Goal: Task Accomplishment & Management: Manage account settings

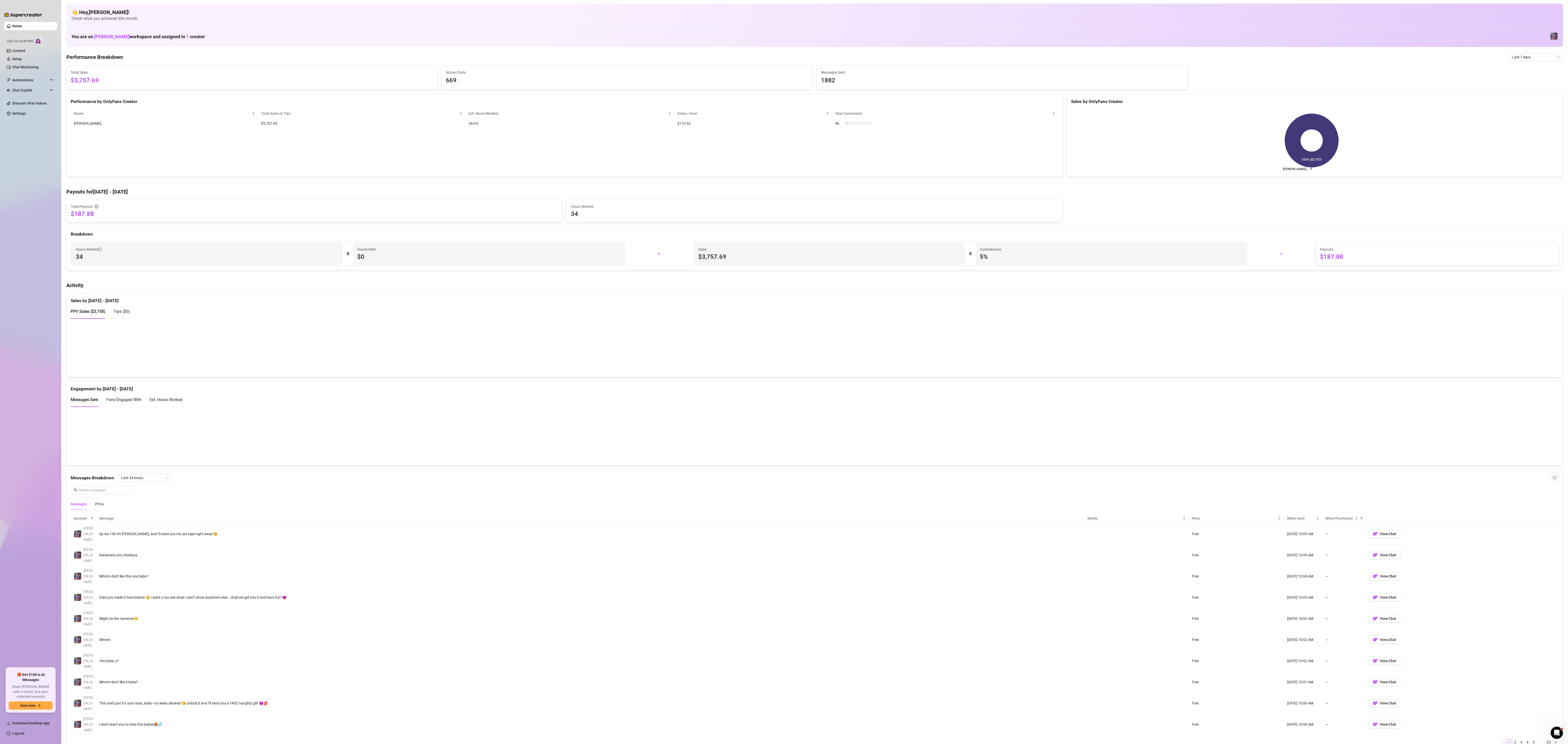
click at [435, 207] on div "PPV Sales ( $3,758 ) Tips ( $0 )" at bounding box center [814, 311] width 1488 height 15
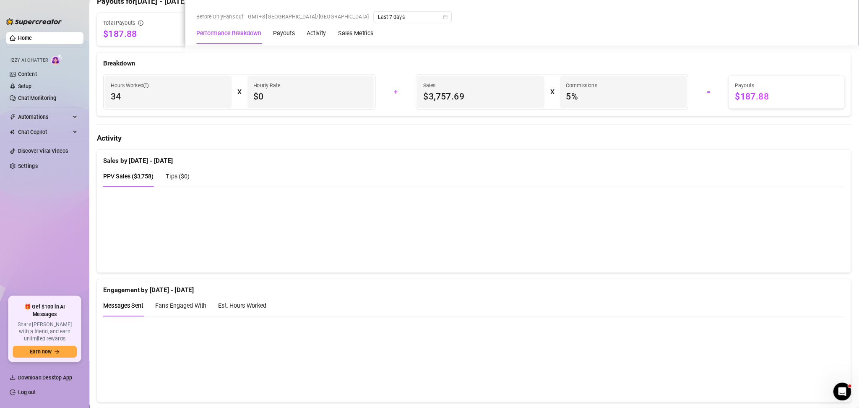
scroll to position [314, 0]
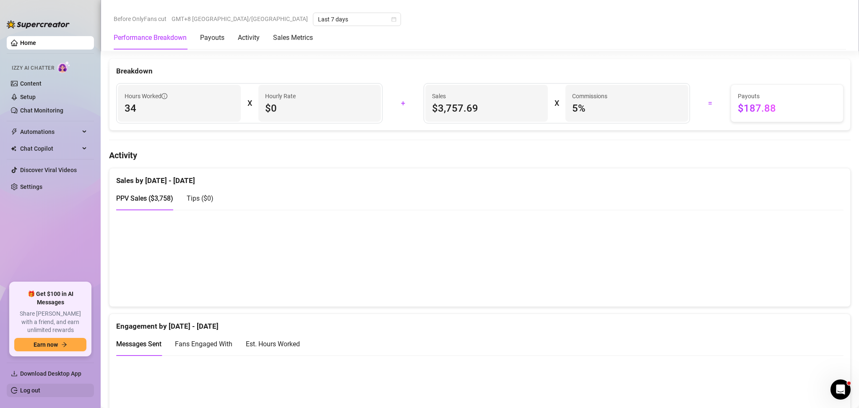
click at [40, 340] on link "Log out" at bounding box center [30, 390] width 20 height 7
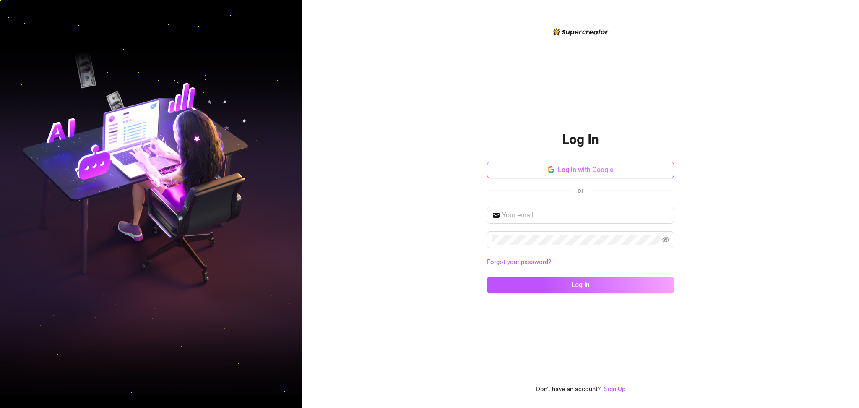
click at [602, 173] on span "Log in with Google" at bounding box center [586, 170] width 56 height 8
